Goal: Information Seeking & Learning: Find specific fact

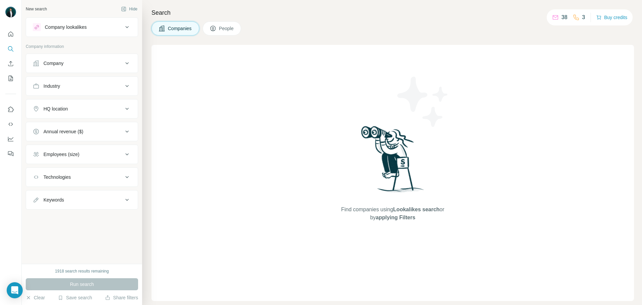
click at [53, 61] on div "Company" at bounding box center [53, 63] width 20 height 7
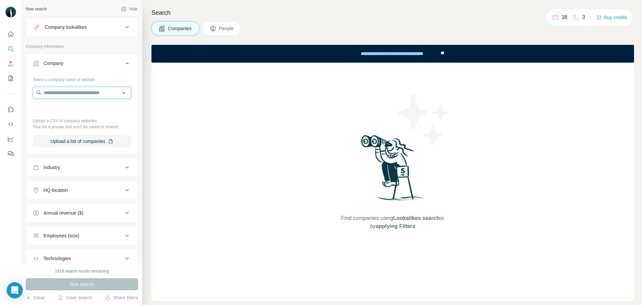
click at [82, 94] on input "text" at bounding box center [82, 93] width 98 height 12
type input "*****"
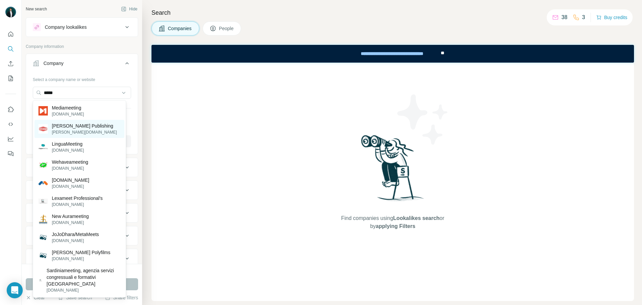
click at [88, 132] on p "[PERSON_NAME][DOMAIN_NAME]" at bounding box center [84, 132] width 65 height 6
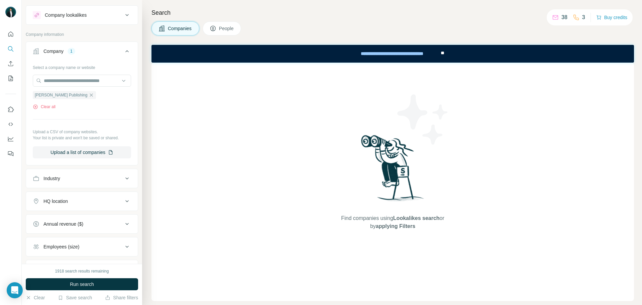
scroll to position [11, 0]
click at [223, 28] on span "People" at bounding box center [226, 28] width 15 height 7
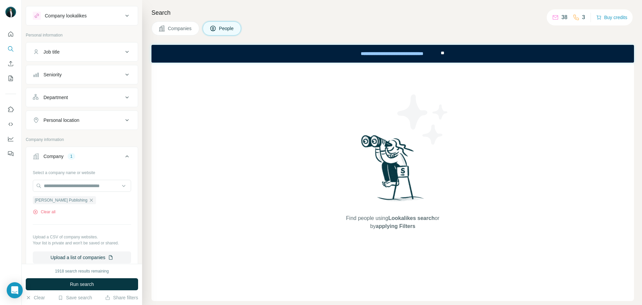
click at [224, 28] on span "People" at bounding box center [226, 28] width 15 height 7
click at [171, 31] on span "Companies" at bounding box center [180, 28] width 24 height 7
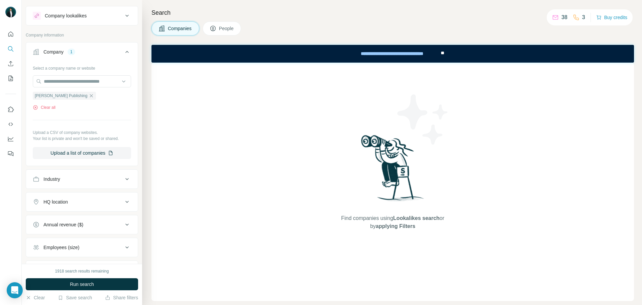
click at [222, 27] on span "People" at bounding box center [226, 28] width 15 height 7
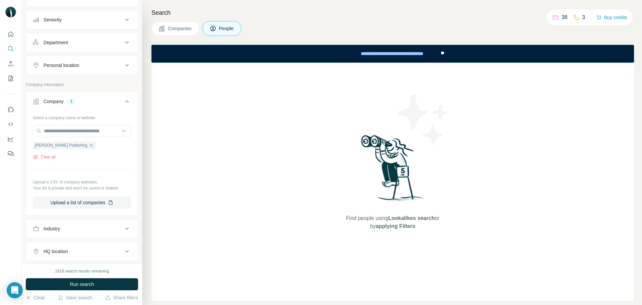
scroll to position [67, 0]
click at [77, 283] on span "Run search" at bounding box center [82, 284] width 24 height 7
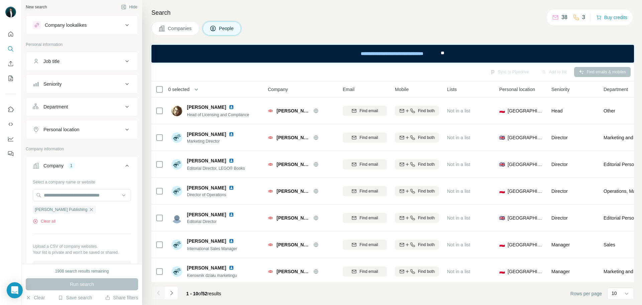
scroll to position [0, 0]
click at [111, 130] on div "Personal location" at bounding box center [78, 131] width 90 height 7
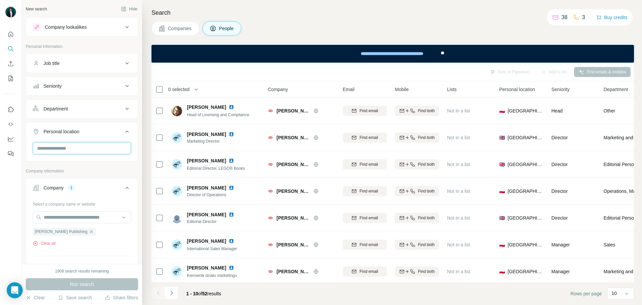
click at [61, 150] on input "text" at bounding box center [82, 148] width 98 height 12
type input "*******"
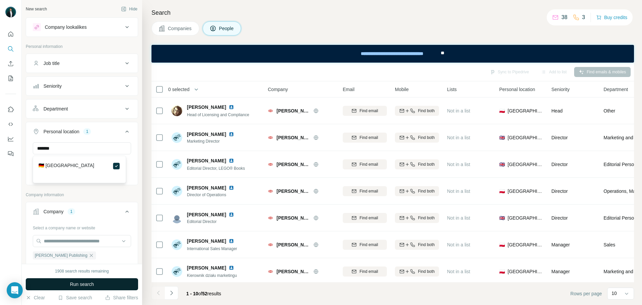
click at [84, 280] on button "Run search" at bounding box center [82, 284] width 112 height 12
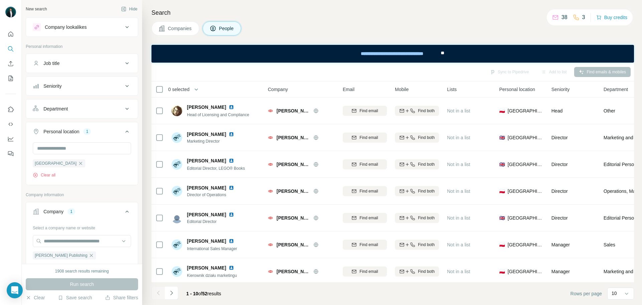
click at [85, 285] on div "Run search" at bounding box center [82, 284] width 112 height 12
click at [438, 22] on div "Companies People" at bounding box center [393, 28] width 483 height 14
click at [171, 29] on span "Companies" at bounding box center [180, 28] width 24 height 7
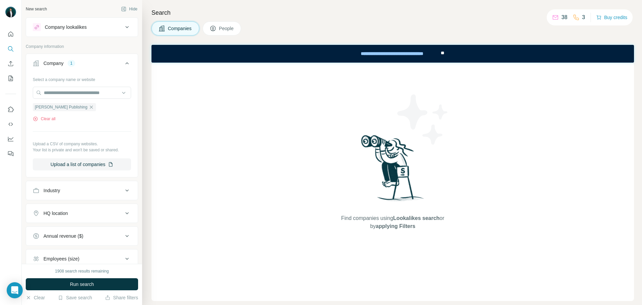
click at [224, 28] on span "People" at bounding box center [226, 28] width 15 height 7
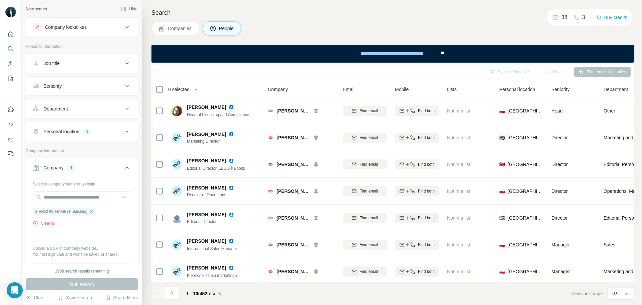
click at [75, 133] on div "Personal location" at bounding box center [61, 131] width 36 height 7
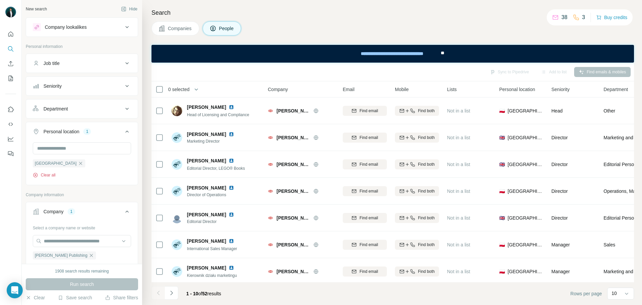
click at [52, 176] on button "Clear all" at bounding box center [44, 175] width 23 height 6
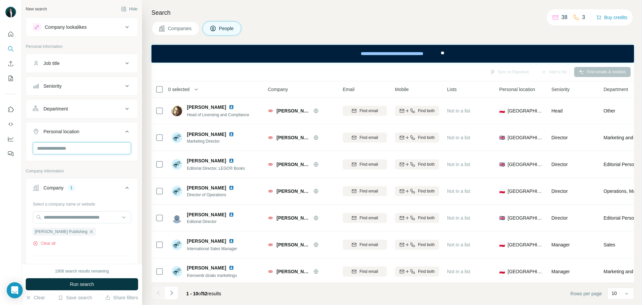
click at [73, 150] on input "text" at bounding box center [82, 148] width 98 height 12
type input "******"
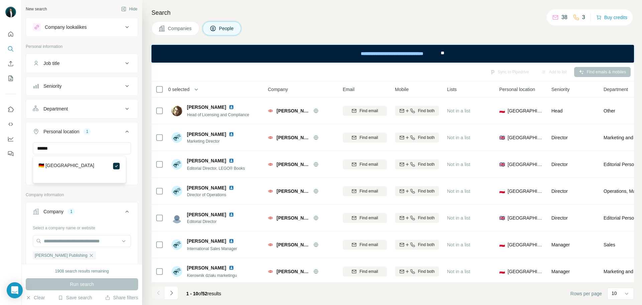
click at [96, 191] on div "Company lookalikes Personal information Job title Seniority Department Personal…" at bounding box center [82, 257] width 112 height 481
click at [524, 90] on span "Personal location" at bounding box center [517, 89] width 36 height 7
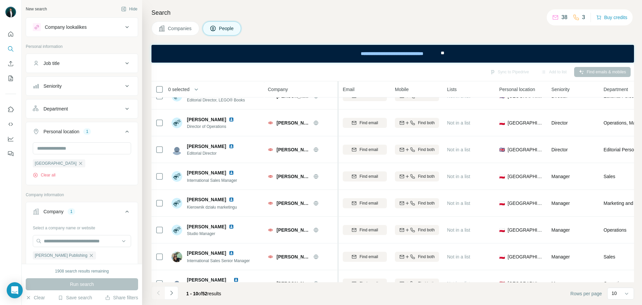
scroll to position [86, 0]
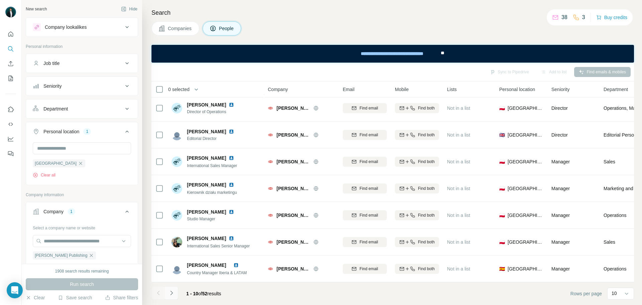
click at [173, 292] on icon "Navigate to next page" at bounding box center [171, 292] width 7 height 7
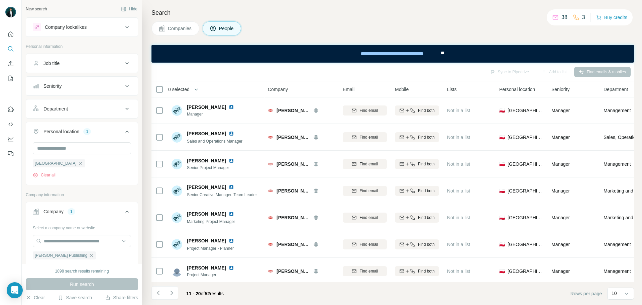
scroll to position [0, 0]
click at [176, 295] on button "Navigate to next page" at bounding box center [171, 292] width 13 height 13
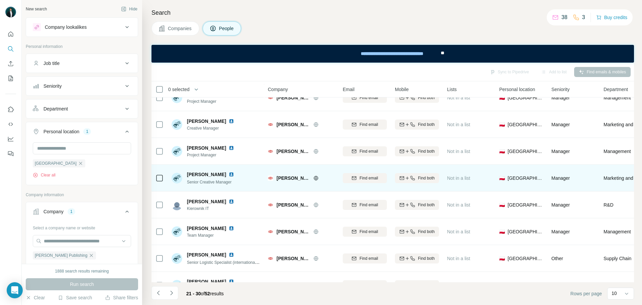
scroll to position [86, 0]
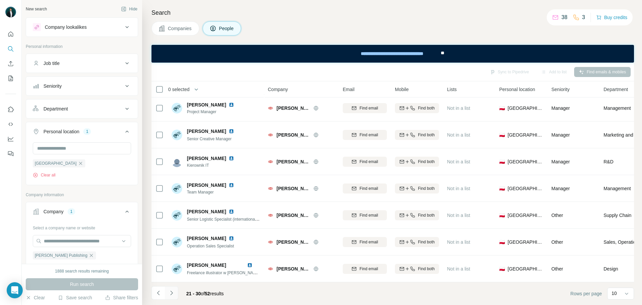
click at [168, 294] on button "Navigate to next page" at bounding box center [171, 292] width 13 height 13
click at [175, 295] on icon "Navigate to next page" at bounding box center [171, 292] width 7 height 7
click at [173, 293] on icon "Navigate to next page" at bounding box center [171, 292] width 7 height 7
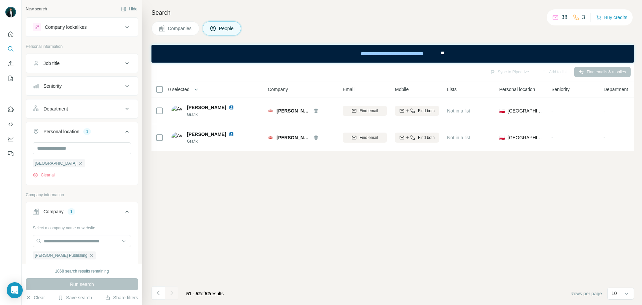
scroll to position [0, 0]
click at [163, 294] on button "Navigate to previous page" at bounding box center [158, 292] width 13 height 13
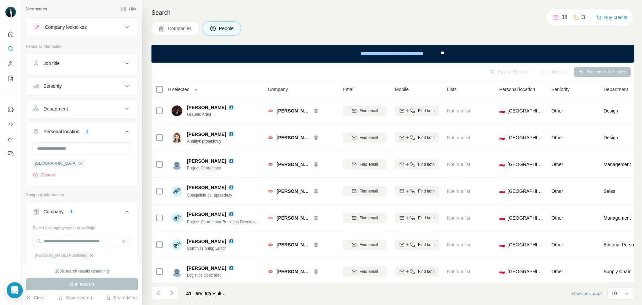
click at [89, 255] on icon "button" at bounding box center [91, 255] width 5 height 5
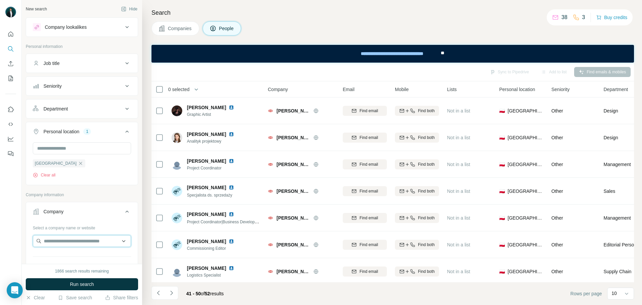
click at [81, 238] on input "text" at bounding box center [82, 241] width 98 height 12
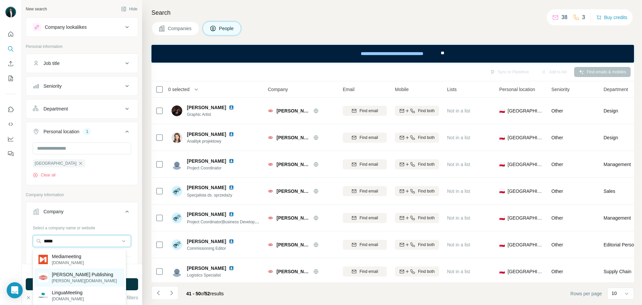
type input "*****"
click at [55, 278] on p "[PERSON_NAME][DOMAIN_NAME]" at bounding box center [84, 281] width 65 height 6
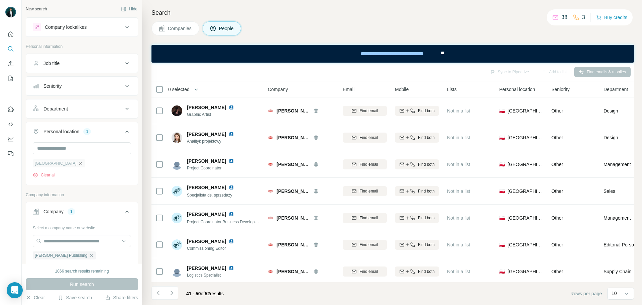
click at [79, 164] on icon "button" at bounding box center [80, 163] width 3 height 3
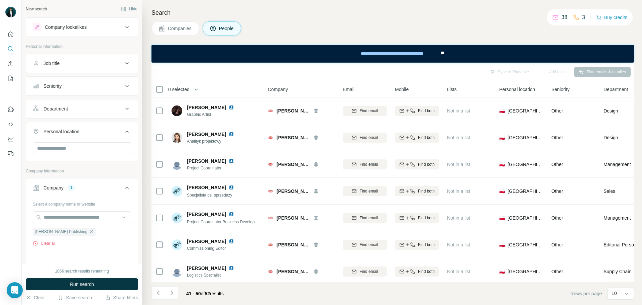
click at [92, 61] on div "Job title" at bounding box center [78, 63] width 90 height 7
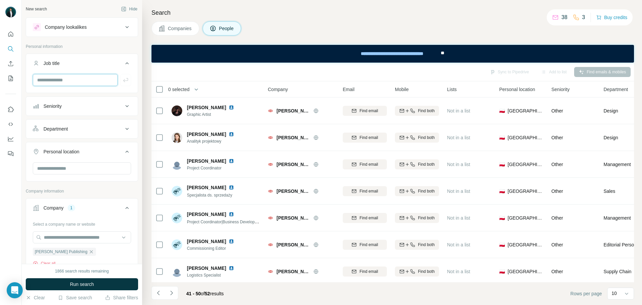
click at [76, 79] on input "text" at bounding box center [75, 80] width 85 height 12
type input "********"
click at [89, 279] on button "Run search" at bounding box center [82, 284] width 112 height 12
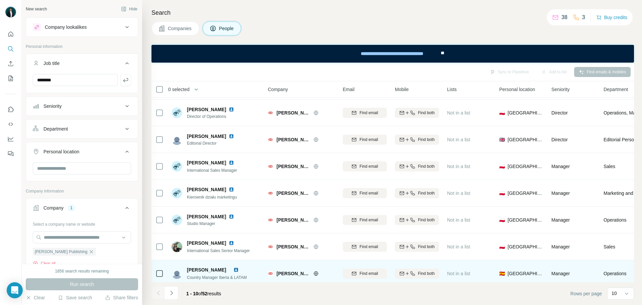
scroll to position [86, 0]
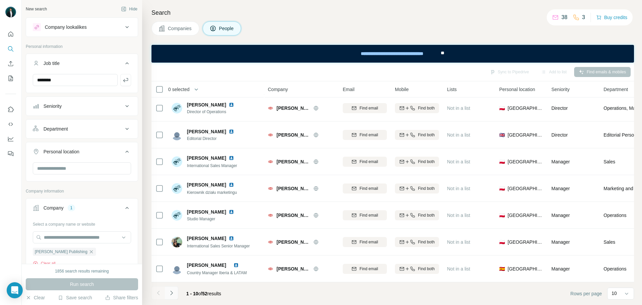
click at [169, 292] on icon "Navigate to next page" at bounding box center [171, 292] width 7 height 7
click at [170, 292] on icon "Navigate to next page" at bounding box center [171, 292] width 7 height 7
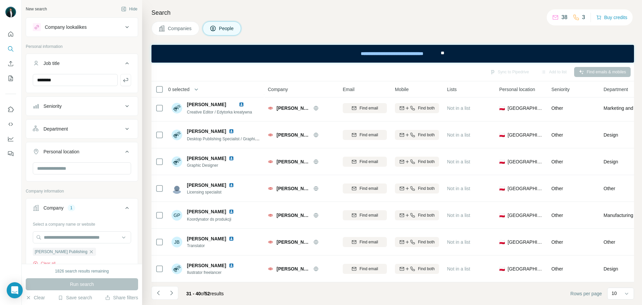
click at [170, 293] on icon "Navigate to next page" at bounding box center [171, 292] width 7 height 7
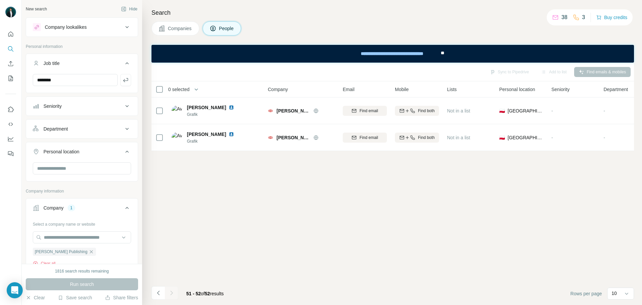
scroll to position [0, 0]
click at [77, 165] on input "text" at bounding box center [82, 168] width 98 height 12
type input "*"
type input "******"
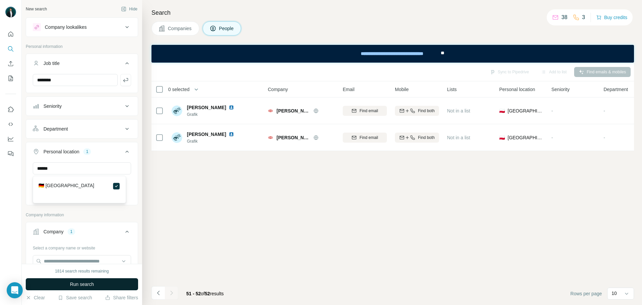
click at [104, 286] on button "Run search" at bounding box center [82, 284] width 112 height 12
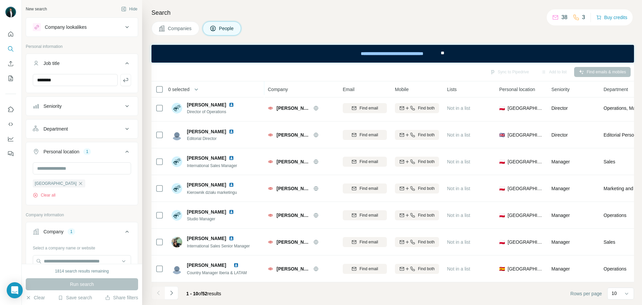
scroll to position [86, 0]
click at [442, 53] on span "**" at bounding box center [443, 53] width 4 height 5
click at [420, 57] on div "**********" at bounding box center [392, 53] width 94 height 15
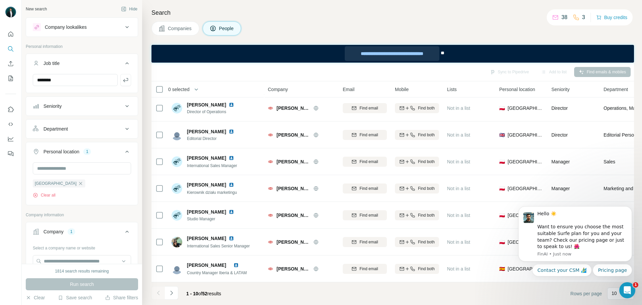
scroll to position [0, 0]
click at [78, 183] on icon "button" at bounding box center [80, 183] width 5 height 5
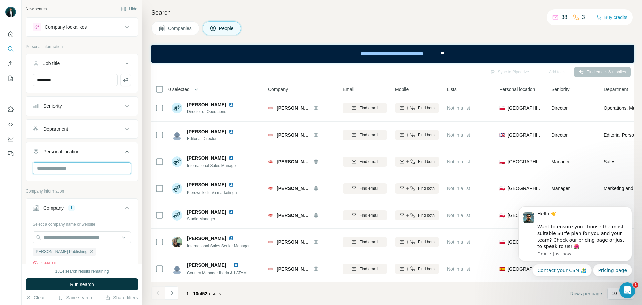
click at [70, 171] on input "text" at bounding box center [82, 168] width 98 height 12
type input "*******"
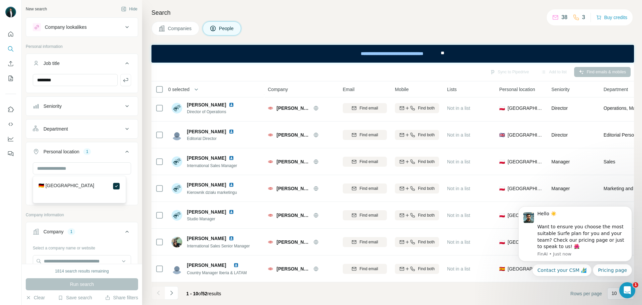
click at [76, 237] on button "Company 1" at bounding box center [82, 232] width 112 height 19
click at [90, 227] on button "Company 1" at bounding box center [82, 231] width 112 height 16
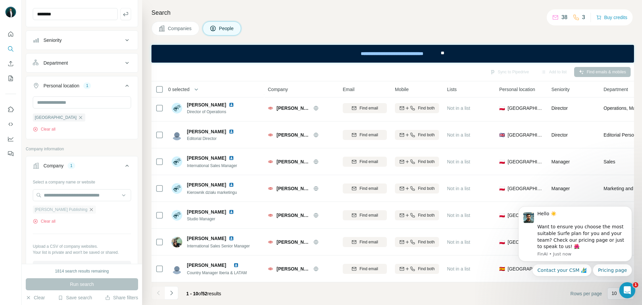
scroll to position [66, 0]
click at [90, 208] on icon "button" at bounding box center [91, 208] width 3 height 3
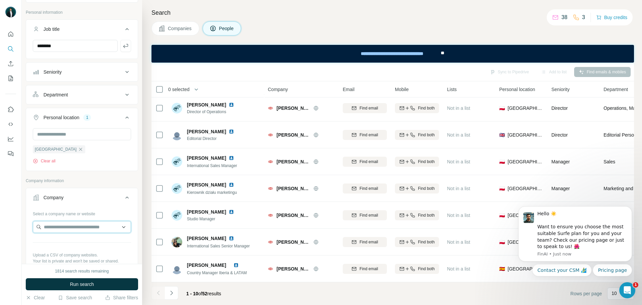
scroll to position [33, 0]
click at [91, 233] on input "text" at bounding box center [82, 227] width 98 height 12
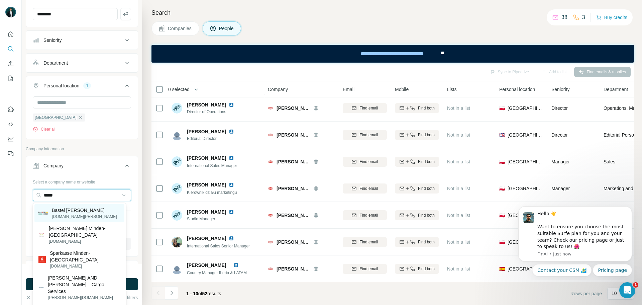
scroll to position [66, 0]
type input "*****"
click at [81, 215] on p "[DOMAIN_NAME][PERSON_NAME]" at bounding box center [84, 216] width 65 height 6
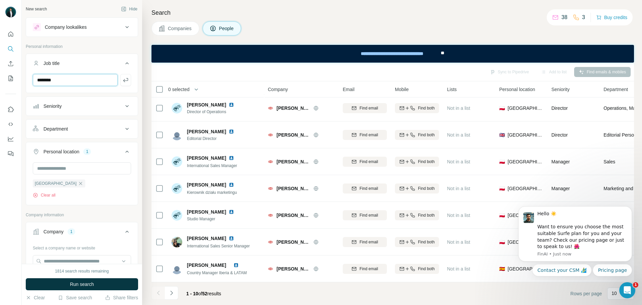
click at [99, 82] on input "********" at bounding box center [75, 80] width 85 height 12
type input "*"
click at [73, 284] on span "Run search" at bounding box center [82, 284] width 24 height 7
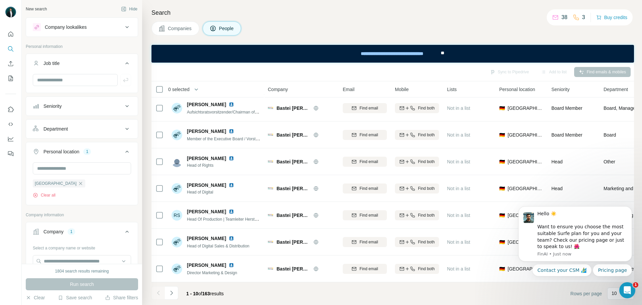
click at [123, 105] on icon at bounding box center [127, 106] width 8 height 8
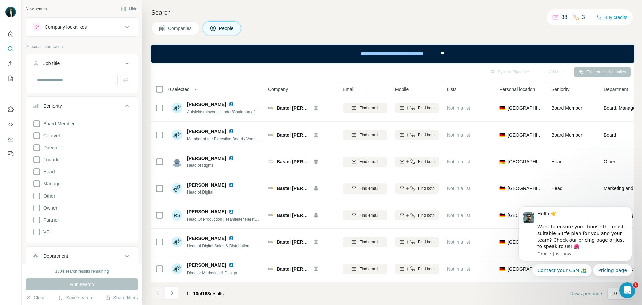
click at [123, 105] on icon at bounding box center [127, 106] width 8 height 8
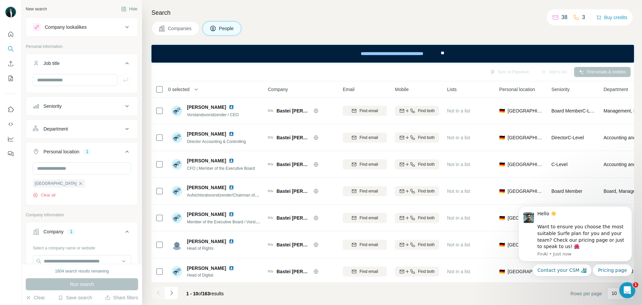
scroll to position [86, 0]
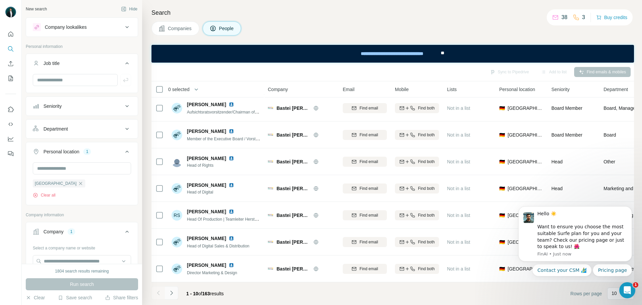
click at [171, 296] on icon "Navigate to next page" at bounding box center [171, 292] width 7 height 7
click at [173, 296] on button "Navigate to next page" at bounding box center [171, 292] width 13 height 13
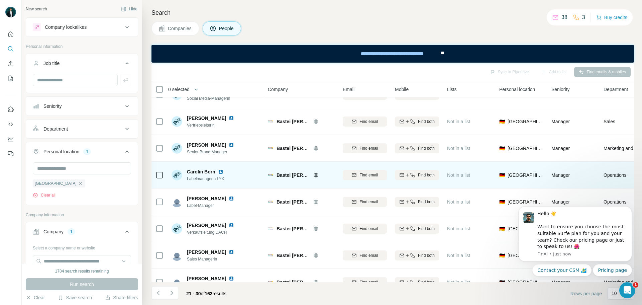
scroll to position [0, 0]
